Goal: Task Accomplishment & Management: Complete application form

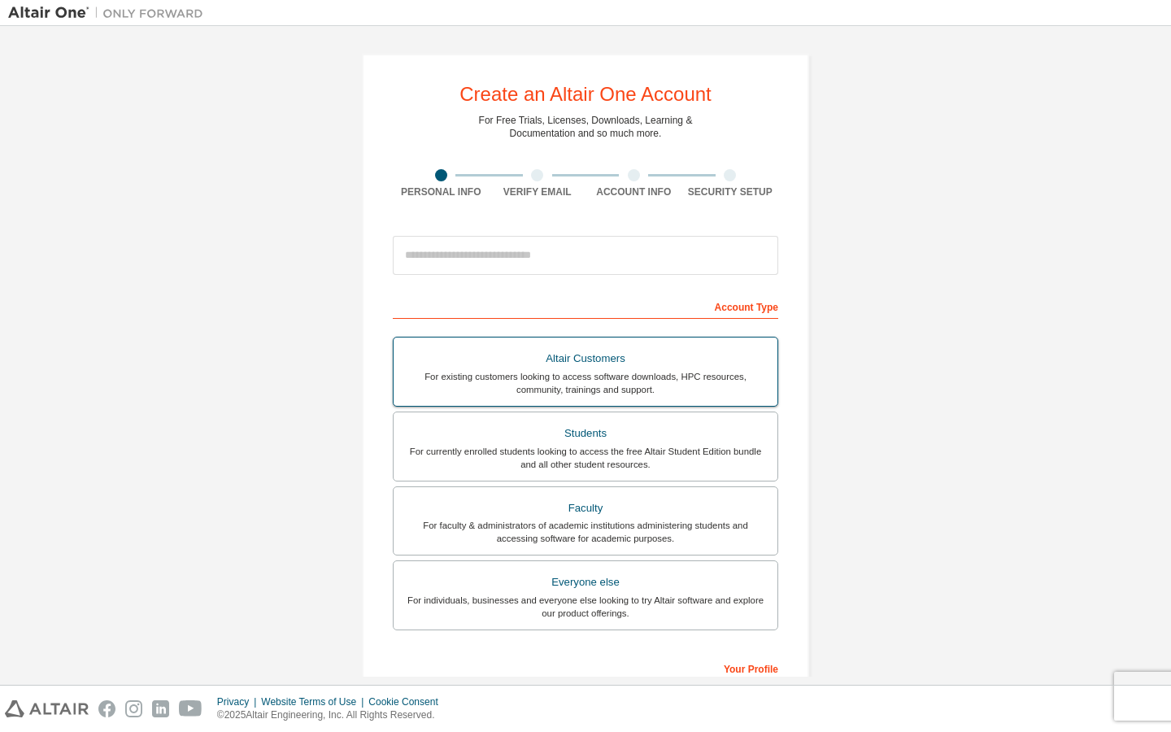
scroll to position [24, 0]
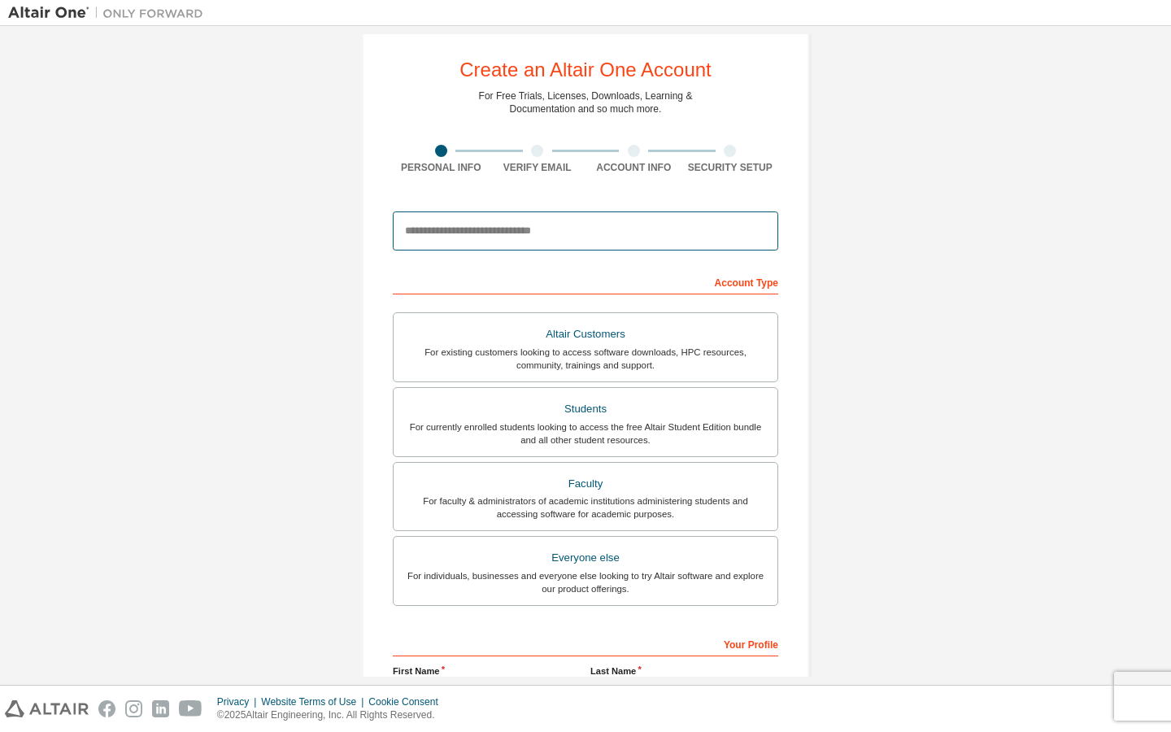
click at [539, 237] on input "email" at bounding box center [585, 230] width 385 height 39
type input "**********"
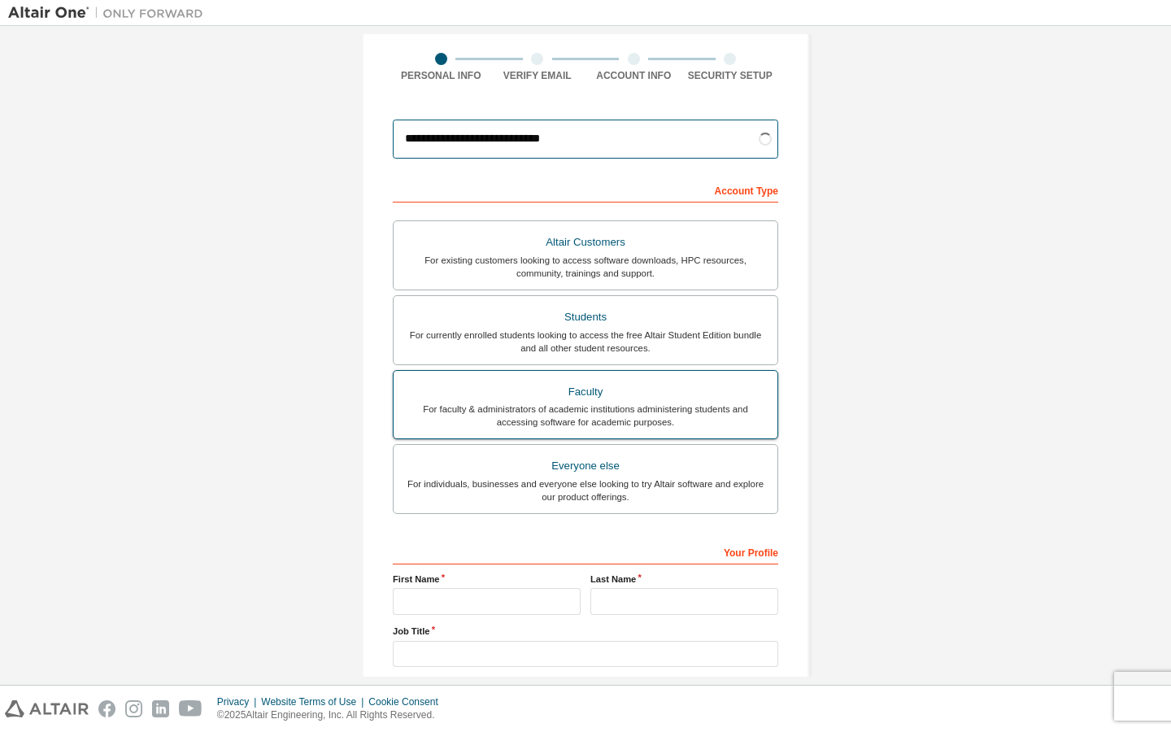
scroll to position [153, 0]
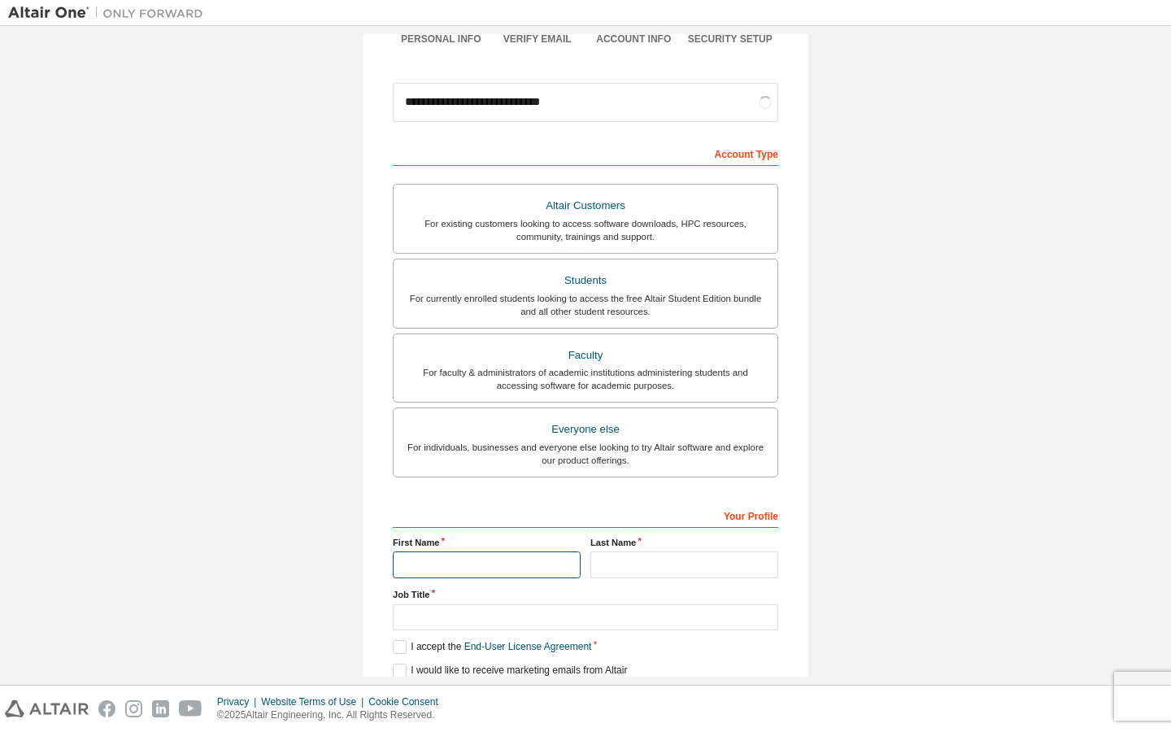
click at [465, 564] on input "text" at bounding box center [487, 564] width 188 height 27
type input "******"
type input "*******"
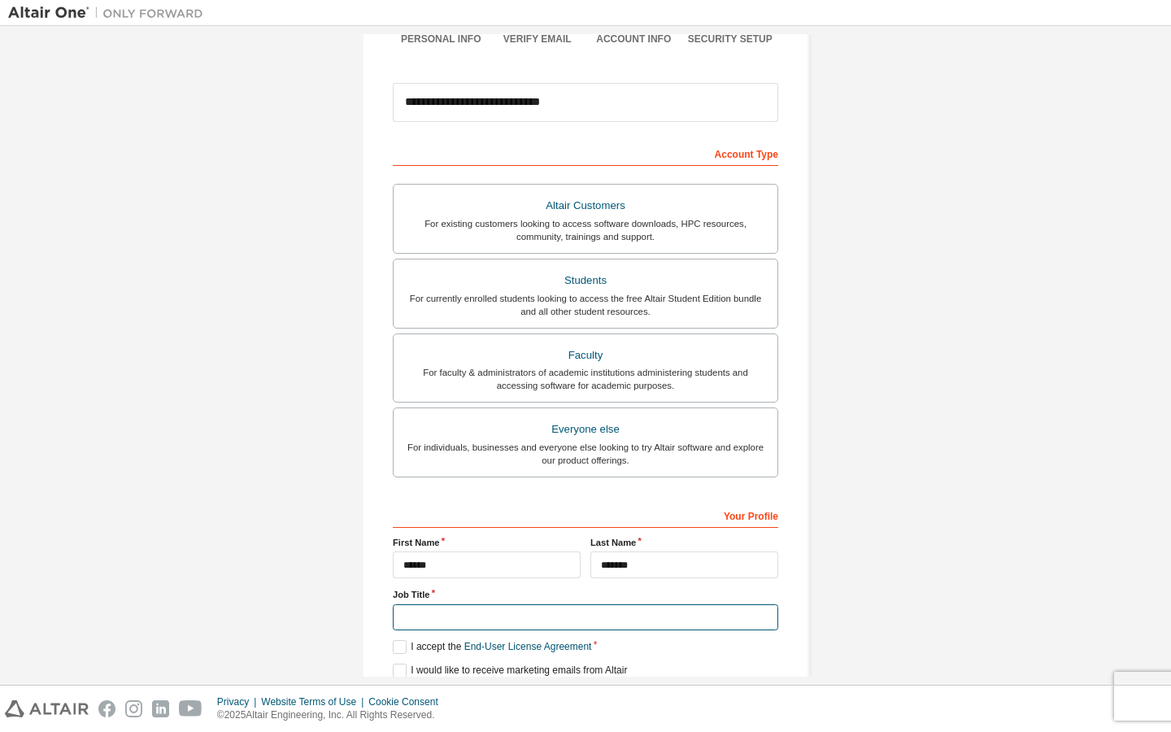
click at [520, 615] on input "text" at bounding box center [585, 617] width 385 height 27
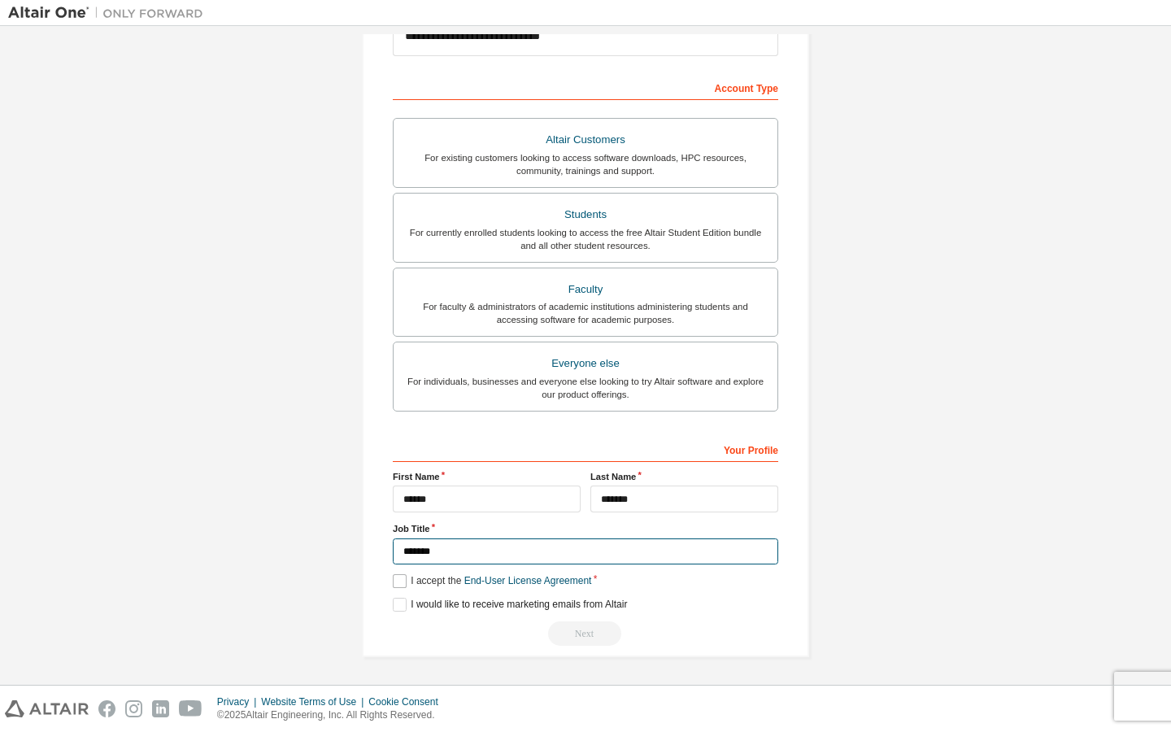
type input "*******"
click at [402, 584] on label "I accept the End-User License Agreement" at bounding box center [492, 581] width 198 height 14
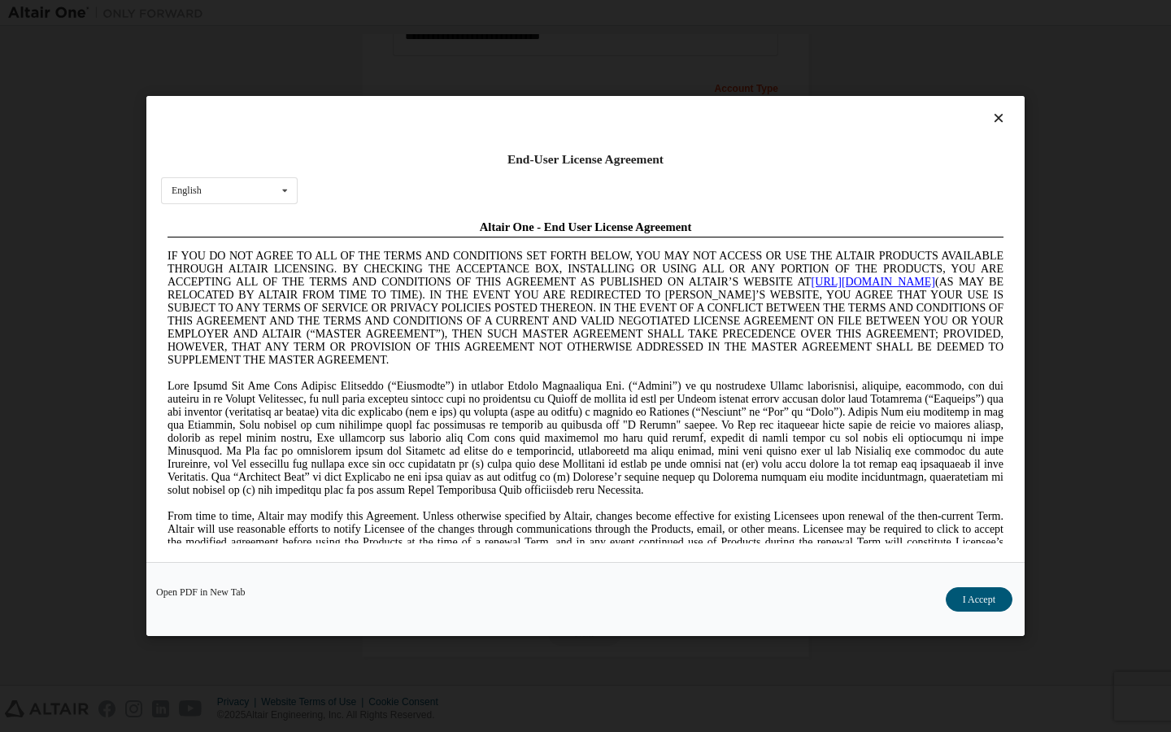
scroll to position [0, 0]
click at [971, 598] on button "I Accept" at bounding box center [979, 599] width 67 height 24
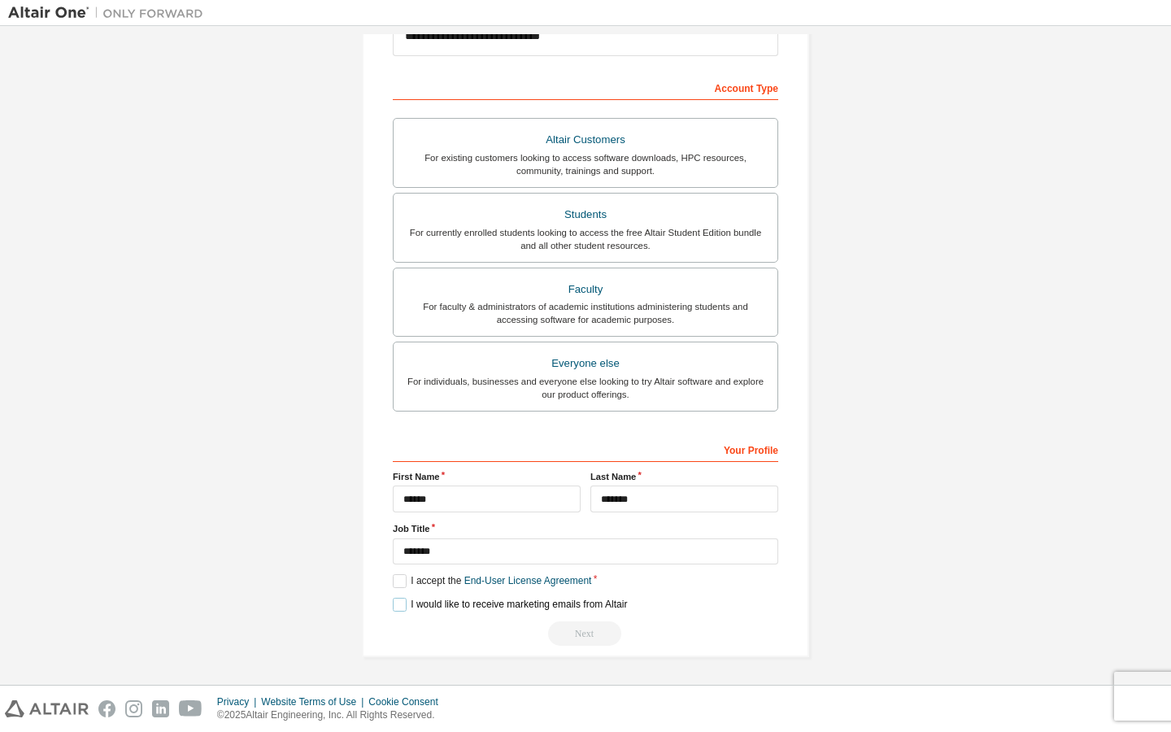
click at [405, 606] on label "I would like to receive marketing emails from Altair" at bounding box center [510, 605] width 234 height 14
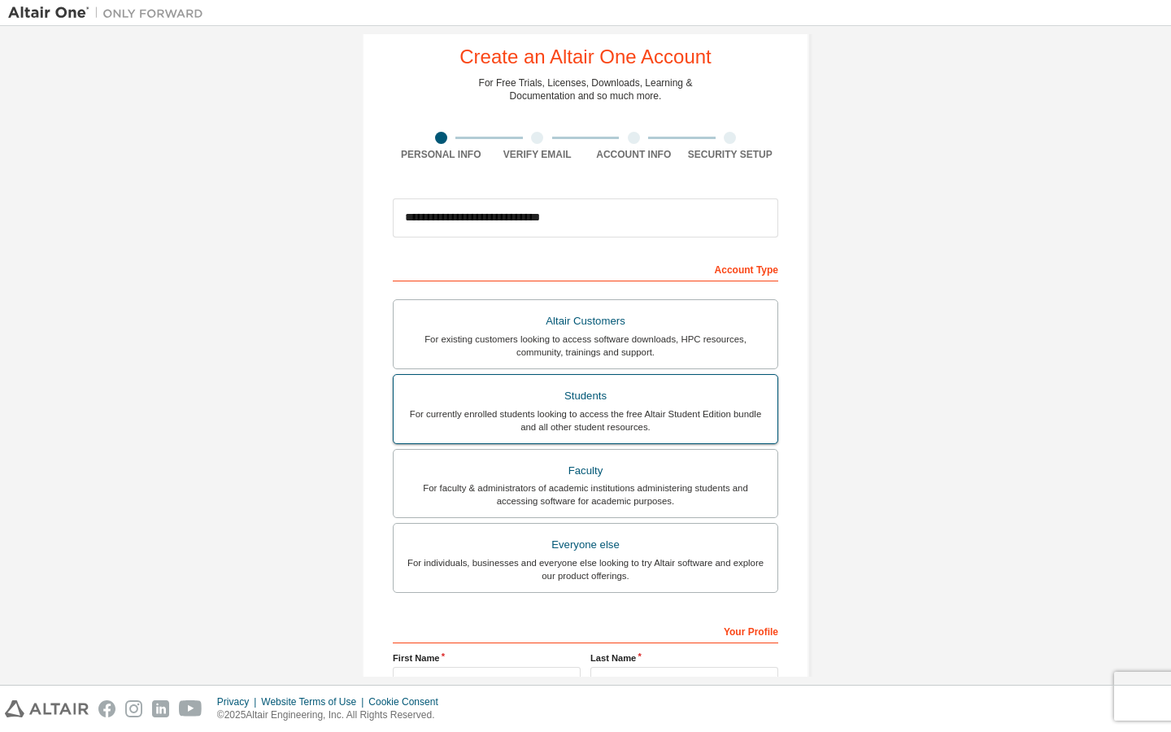
scroll to position [48, 0]
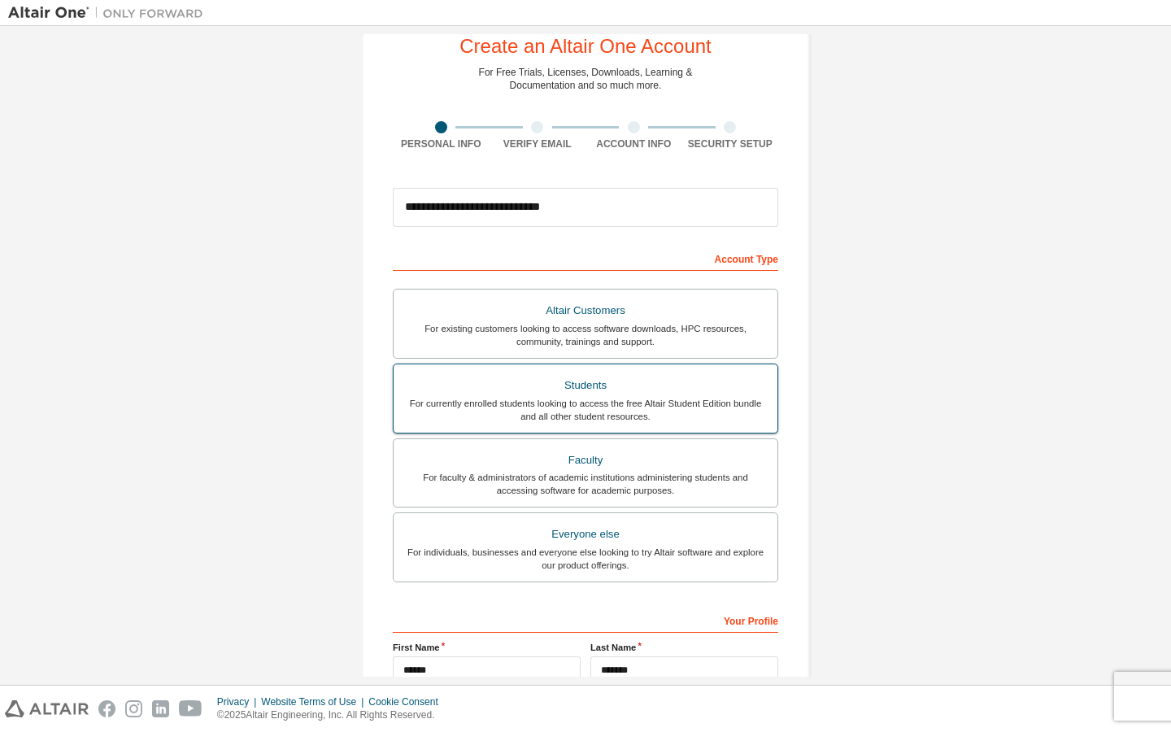
click at [572, 381] on div "Students" at bounding box center [585, 385] width 364 height 23
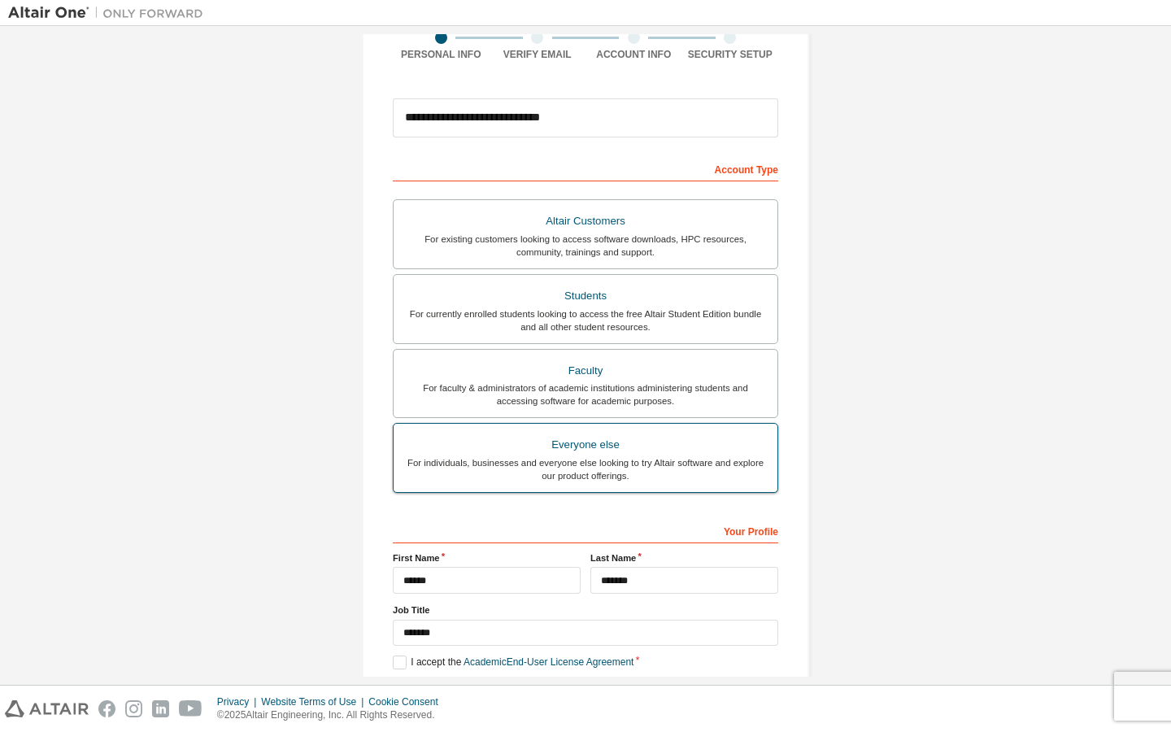
scroll to position [219, 0]
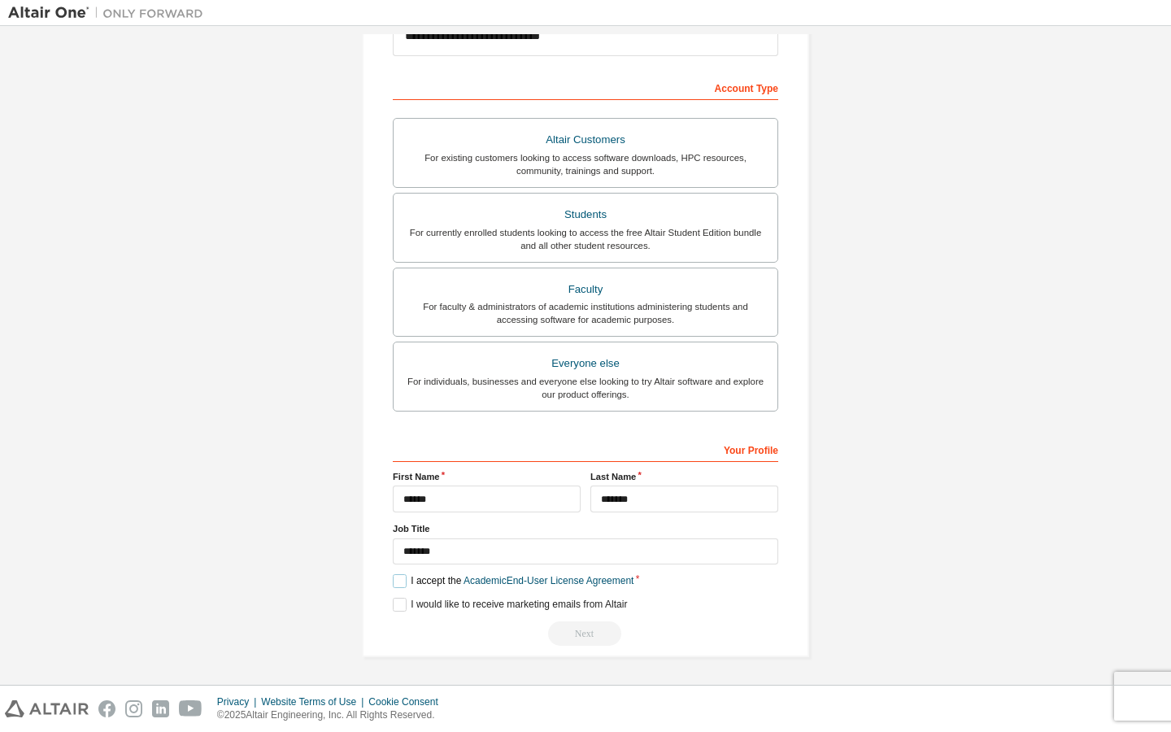
click at [402, 584] on label "I accept the Academic End-User License Agreement" at bounding box center [513, 581] width 241 height 14
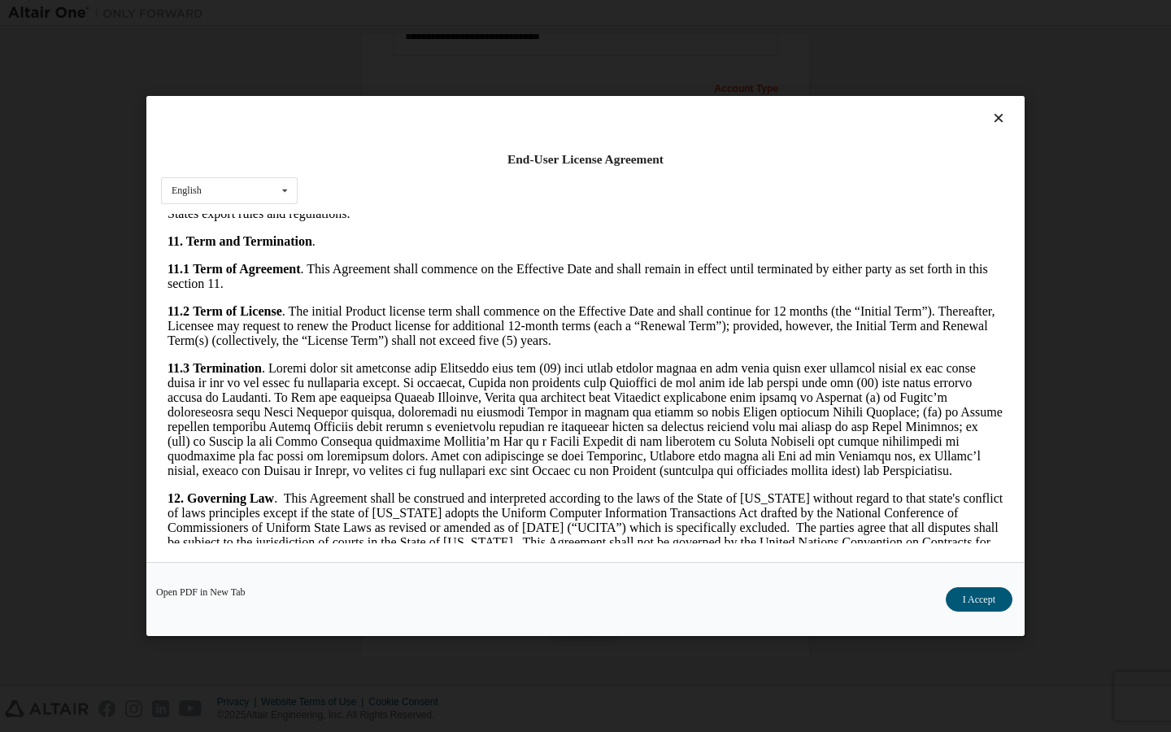
scroll to position [2622, 0]
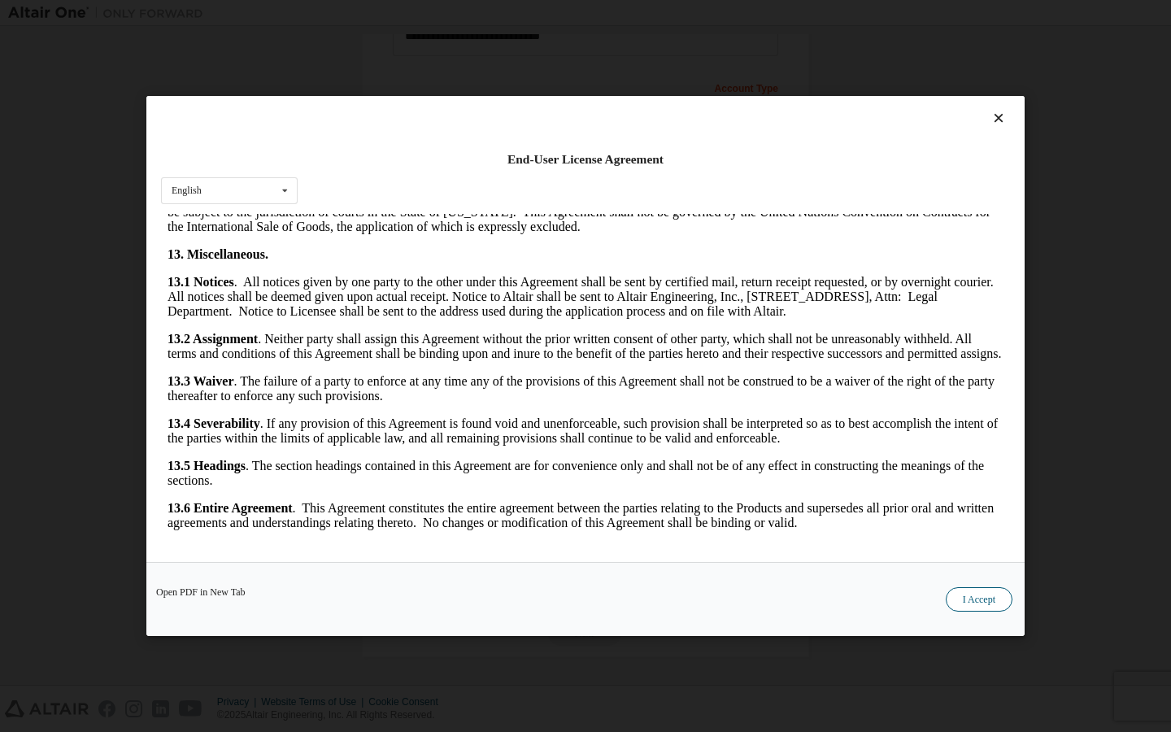
click at [978, 598] on button "I Accept" at bounding box center [979, 599] width 67 height 24
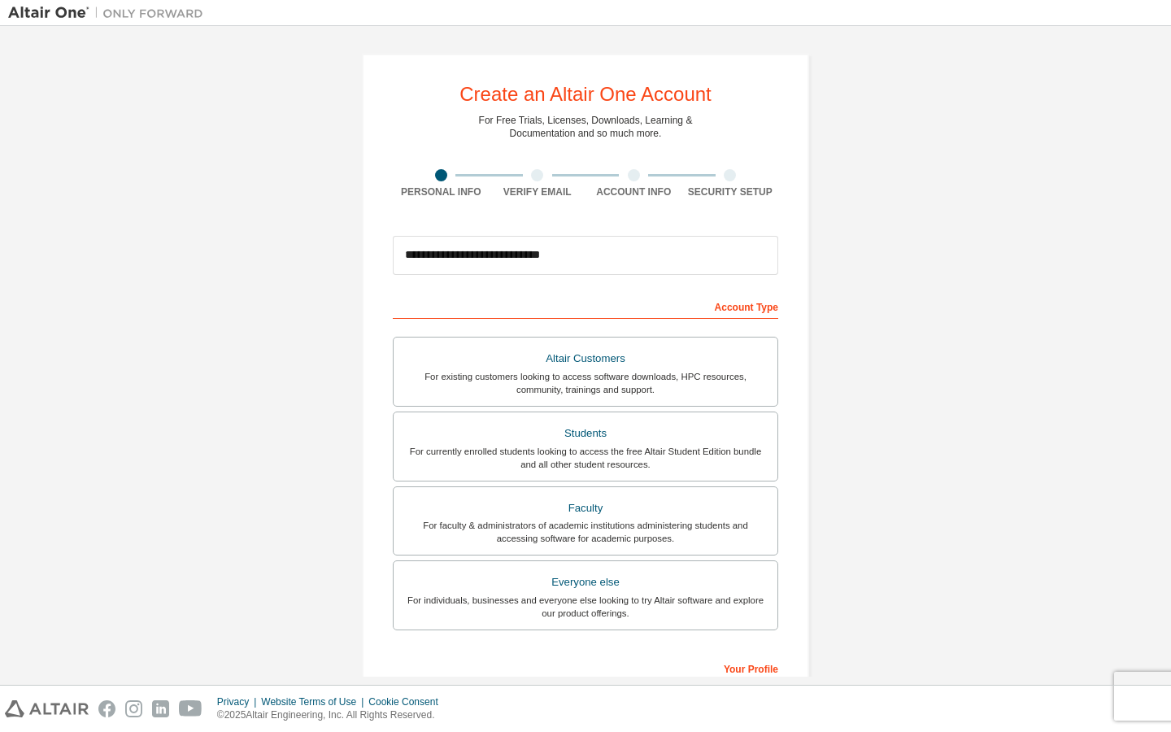
scroll to position [219, 0]
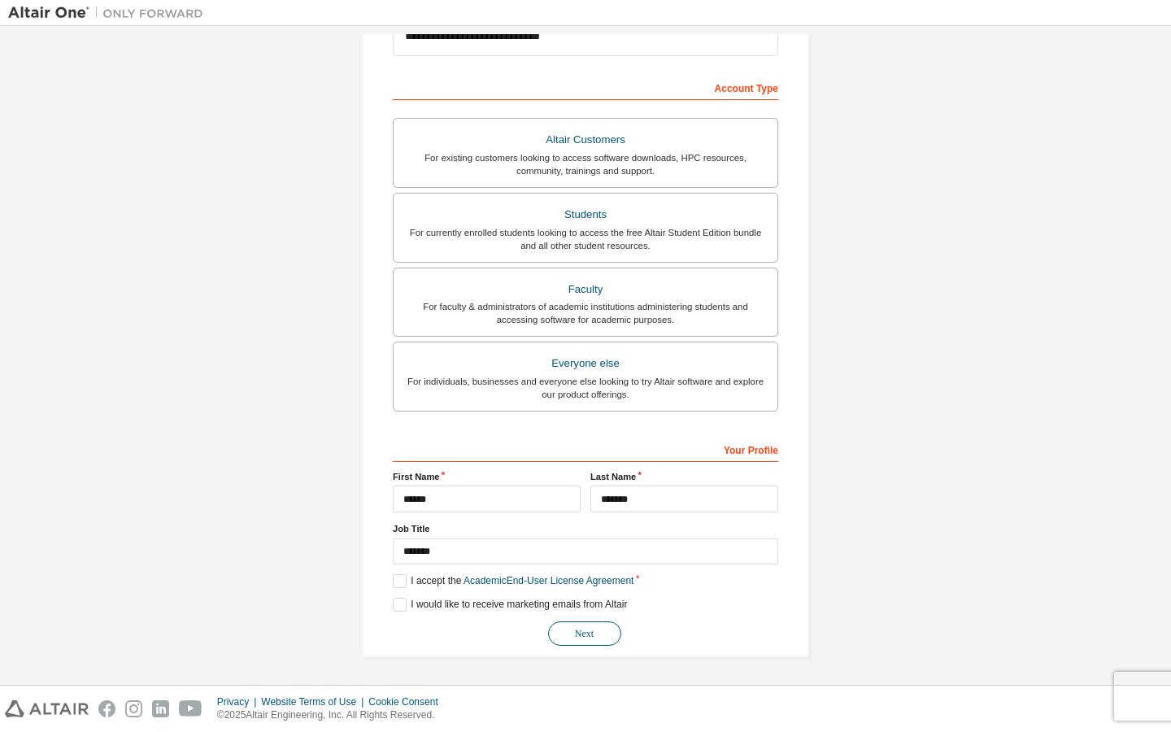
click at [569, 633] on button "Next" at bounding box center [584, 633] width 73 height 24
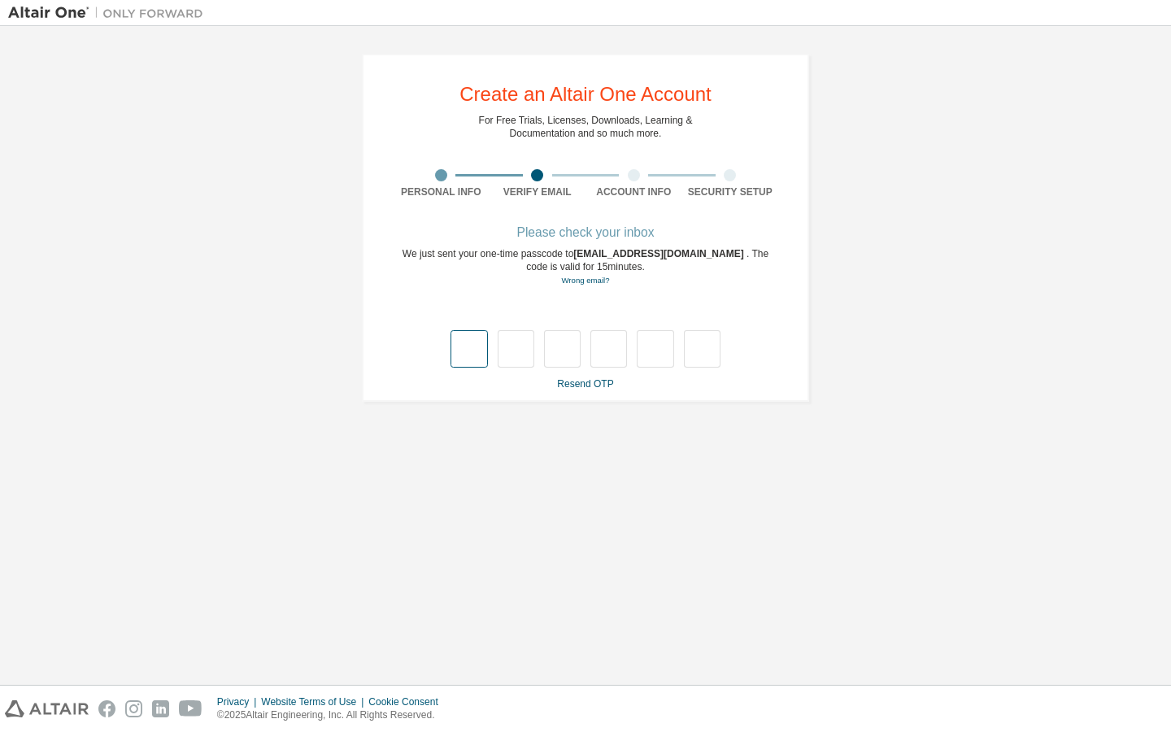
type input "*"
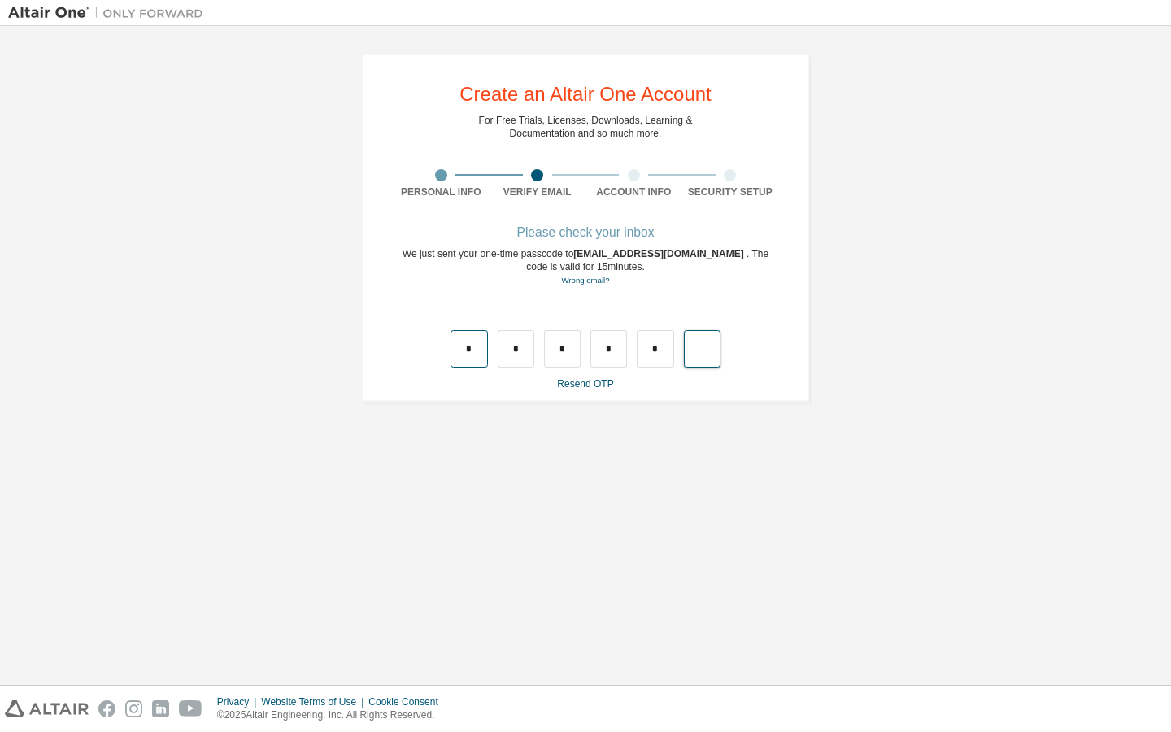
type input "*"
